Goal: Answer question/provide support

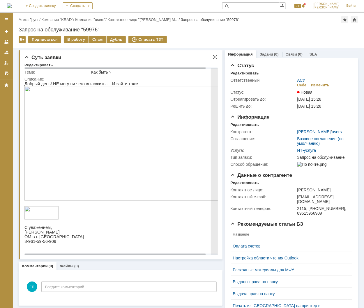
click at [99, 161] on img at bounding box center [126, 143] width 204 height 115
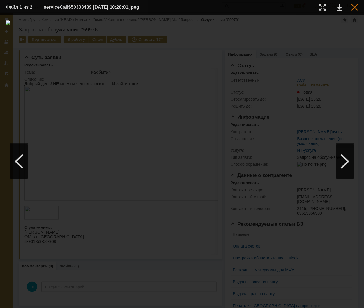
click at [354, 7] on div at bounding box center [354, 7] width 7 height 7
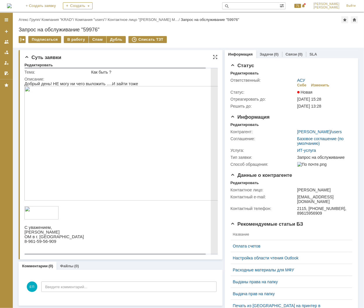
click at [141, 127] on img at bounding box center [126, 143] width 204 height 115
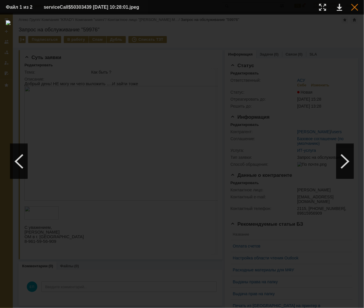
click at [353, 9] on div at bounding box center [354, 7] width 7 height 7
